Goal: Task Accomplishment & Management: Manage account settings

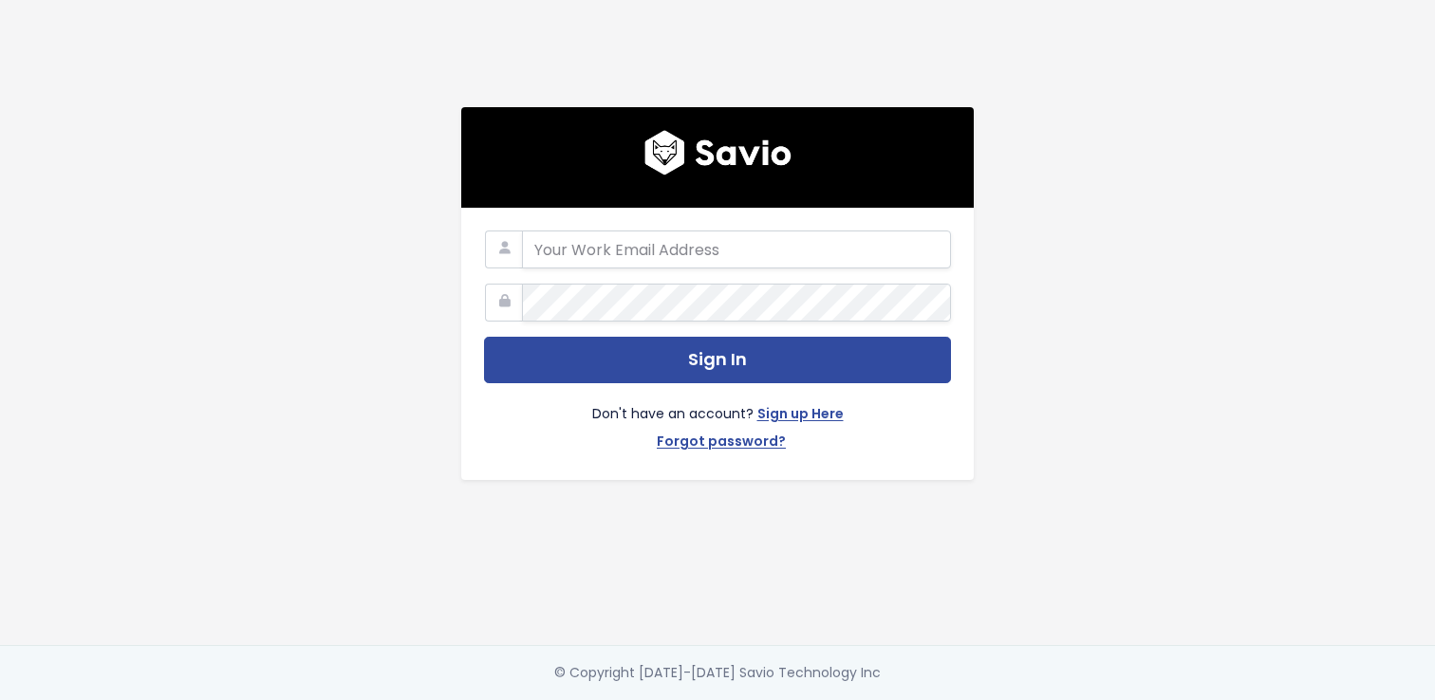
type input "ch@memberful.com"
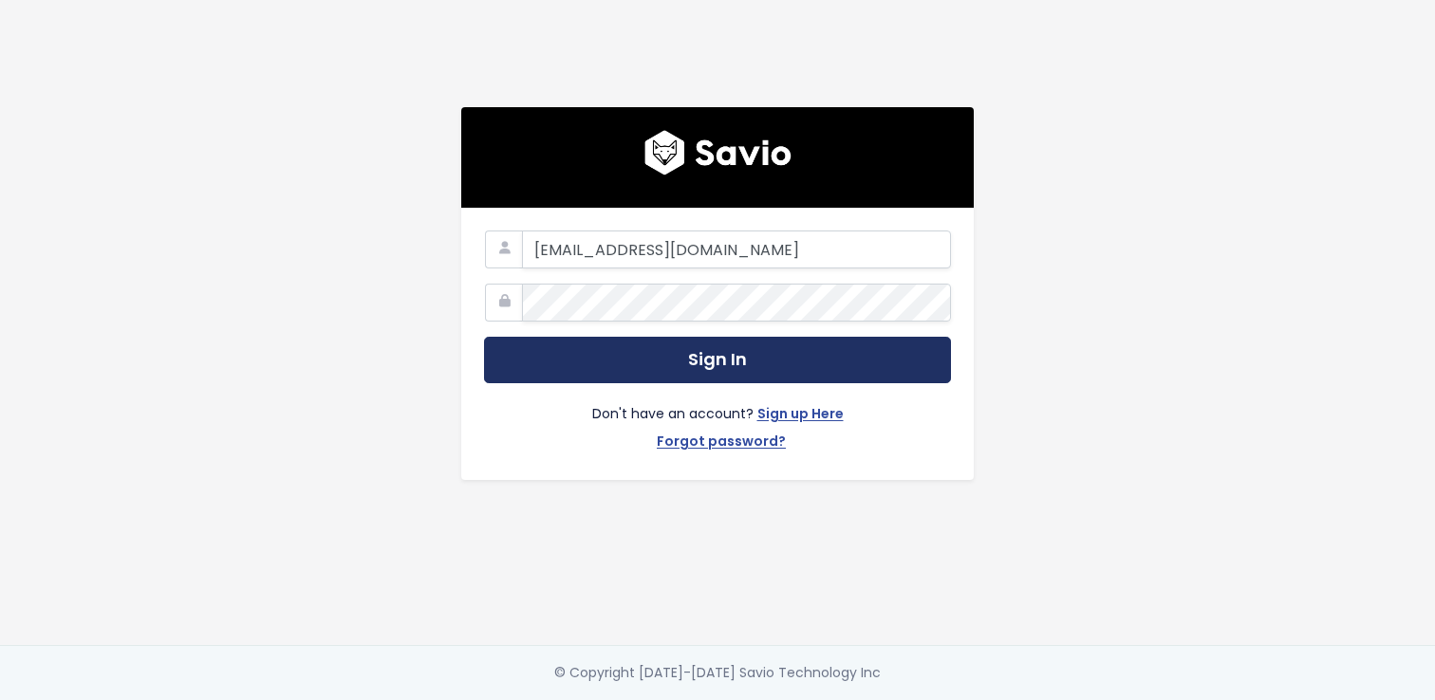
click at [790, 354] on button "Sign In" at bounding box center [717, 360] width 467 height 46
